Goal: Task Accomplishment & Management: Manage account settings

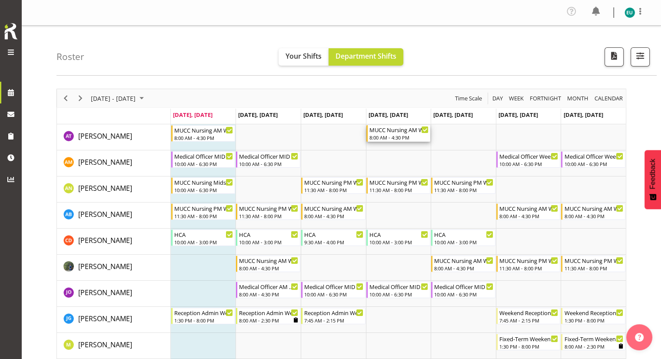
click at [382, 136] on div "8:00 AM - 4:30 PM" at bounding box center [399, 137] width 60 height 7
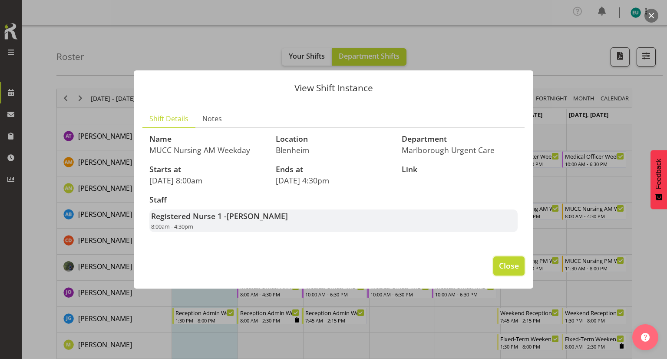
click at [506, 264] on span "Close" at bounding box center [509, 265] width 20 height 11
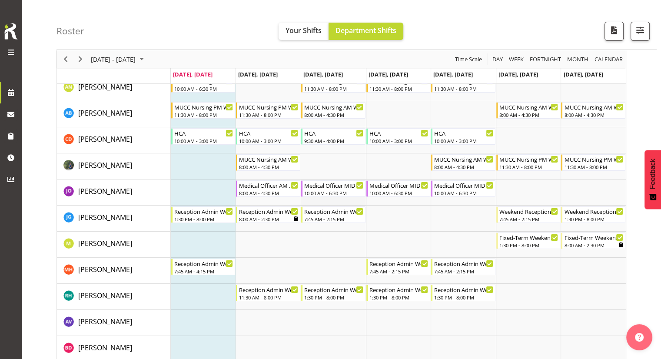
scroll to position [87, 0]
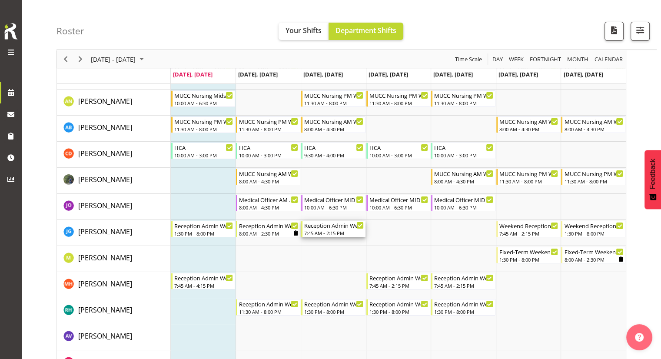
click at [327, 228] on div "Reception Admin Weekday AM" at bounding box center [334, 225] width 60 height 9
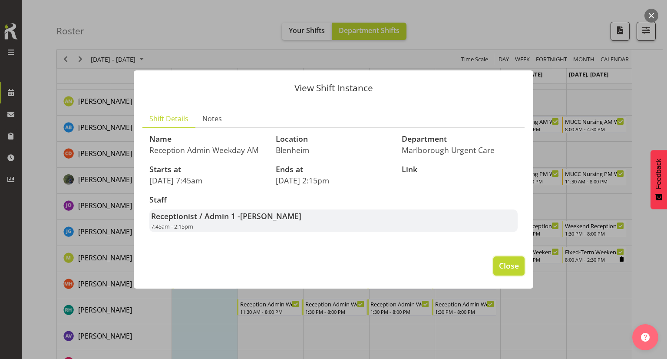
click at [500, 269] on span "Close" at bounding box center [509, 265] width 20 height 11
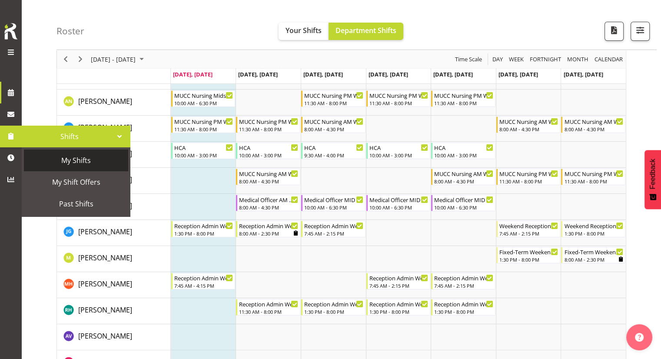
click at [50, 164] on span "My Shifts" at bounding box center [76, 160] width 96 height 13
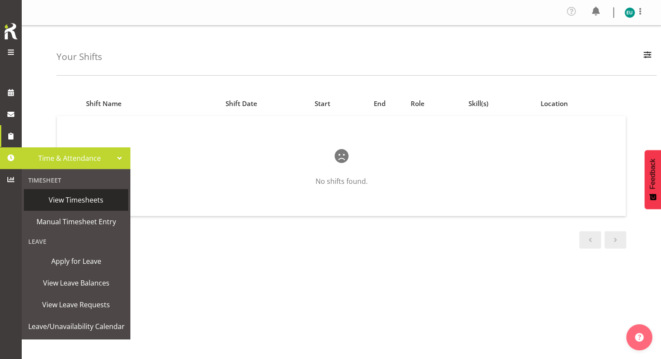
click at [82, 193] on span "View Timesheets" at bounding box center [76, 199] width 96 height 13
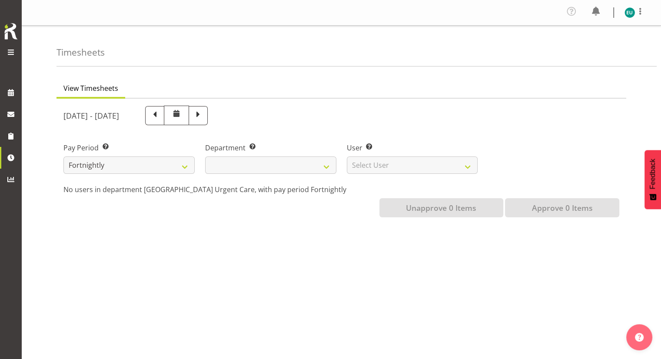
select select
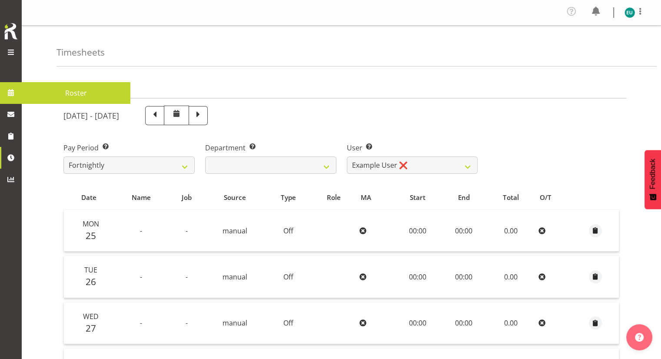
click at [14, 92] on span at bounding box center [10, 92] width 13 height 13
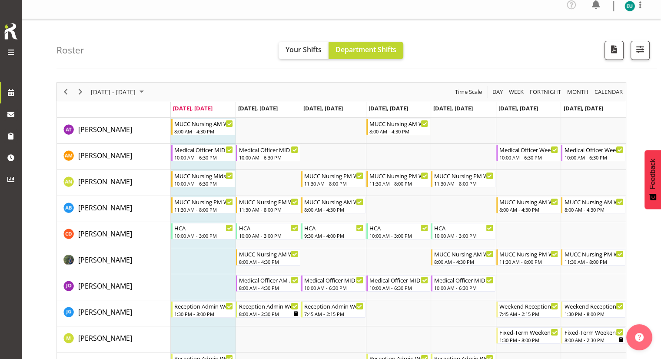
scroll to position [43, 0]
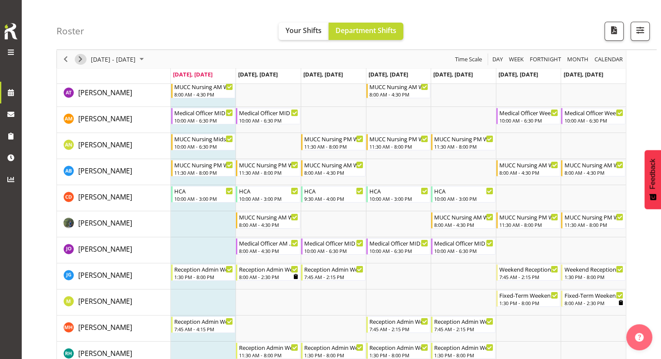
click at [80, 61] on span "Next" at bounding box center [80, 59] width 10 height 11
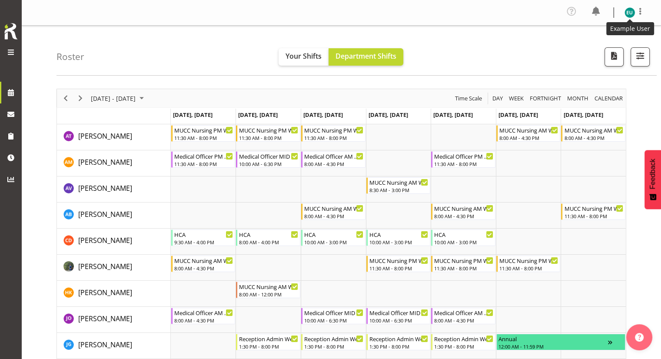
click at [632, 13] on img at bounding box center [629, 12] width 10 height 10
click at [611, 48] on link "Log Out" at bounding box center [603, 48] width 83 height 16
